Goal: Navigation & Orientation: Find specific page/section

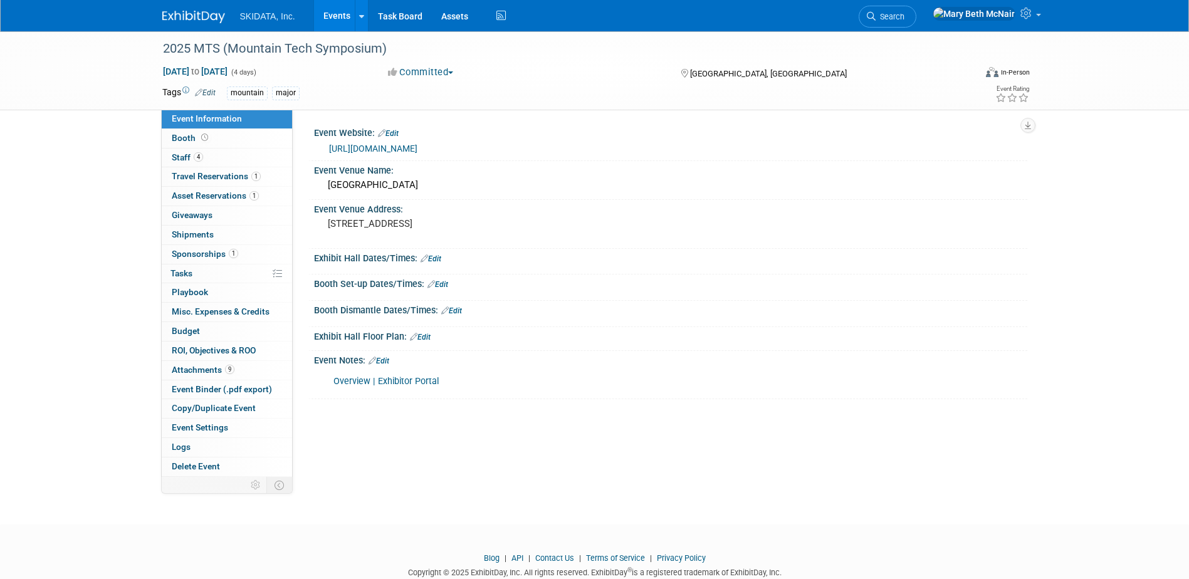
click at [330, 18] on link "Events" at bounding box center [337, 15] width 46 height 31
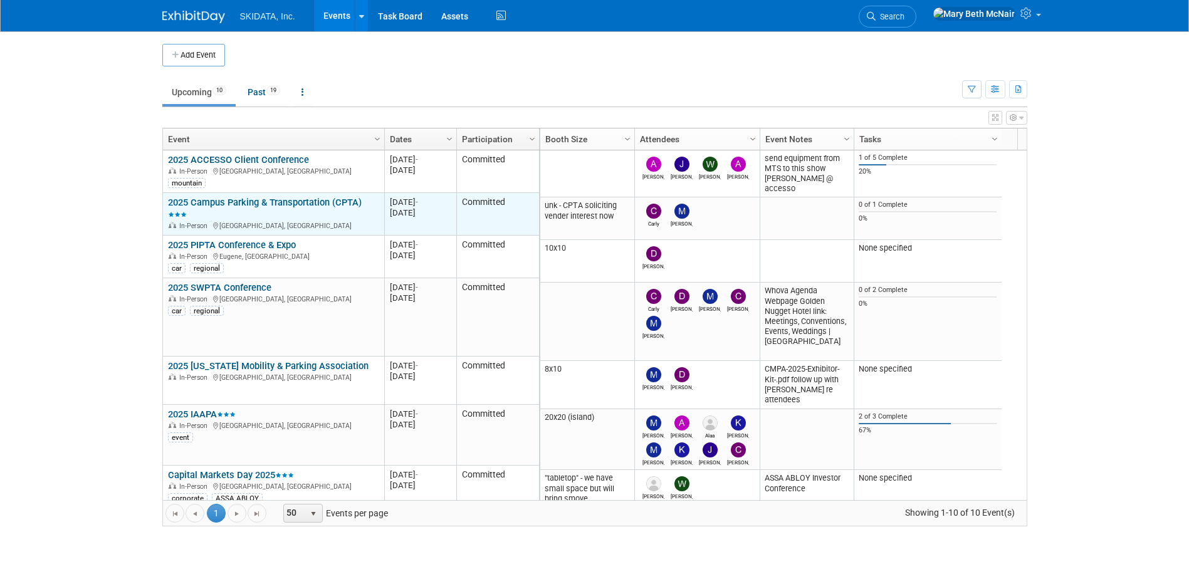
click at [254, 203] on link "2025 Campus Parking & Transportation (CPTA)" at bounding box center [265, 208] width 194 height 23
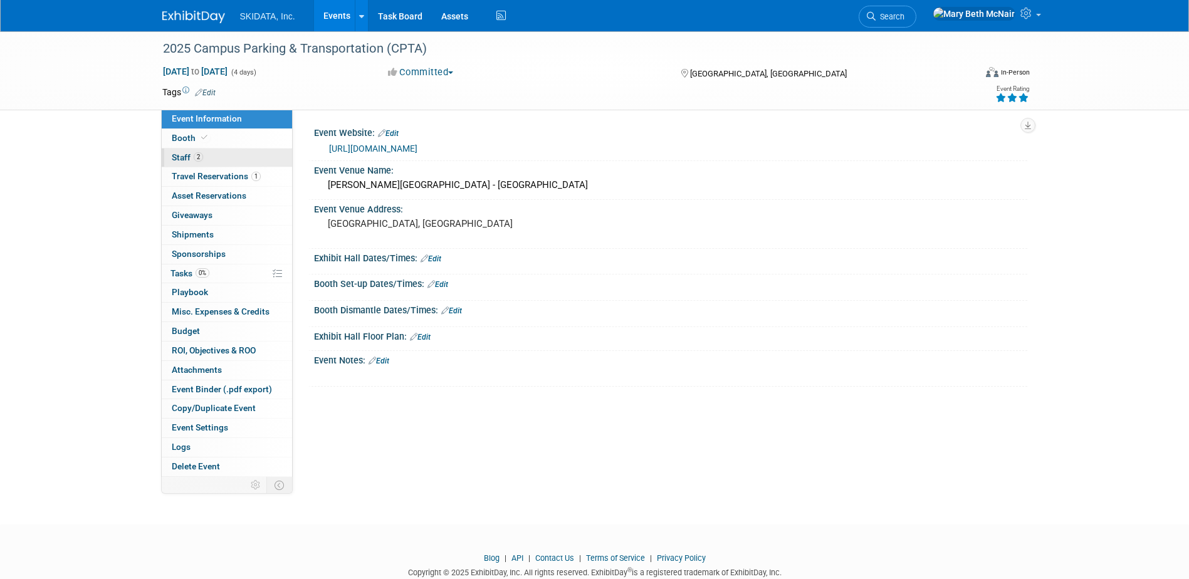
click at [187, 157] on span "Staff 2" at bounding box center [187, 157] width 31 height 10
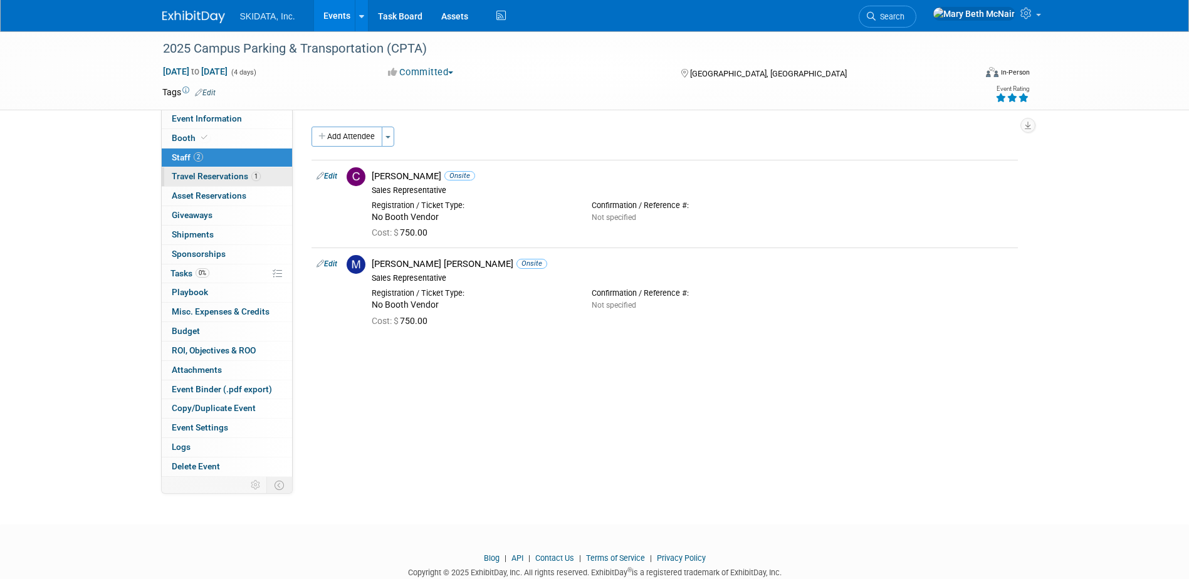
click at [223, 172] on span "Travel Reservations 1" at bounding box center [216, 176] width 89 height 10
